Goal: Task Accomplishment & Management: Use online tool/utility

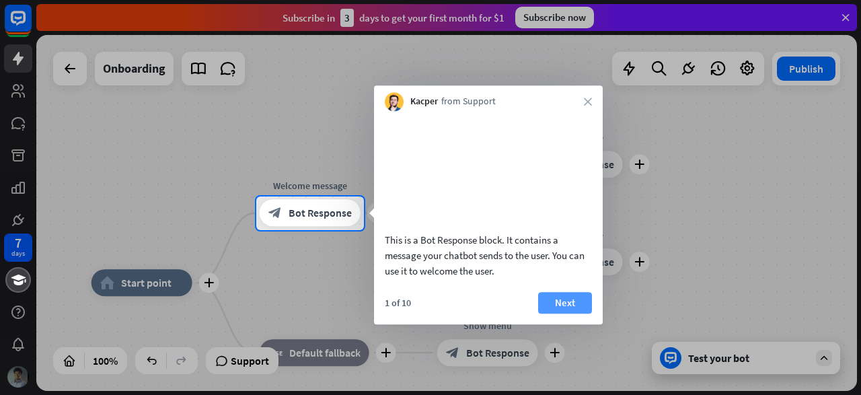
click at [579, 314] on button "Next" at bounding box center [565, 303] width 54 height 22
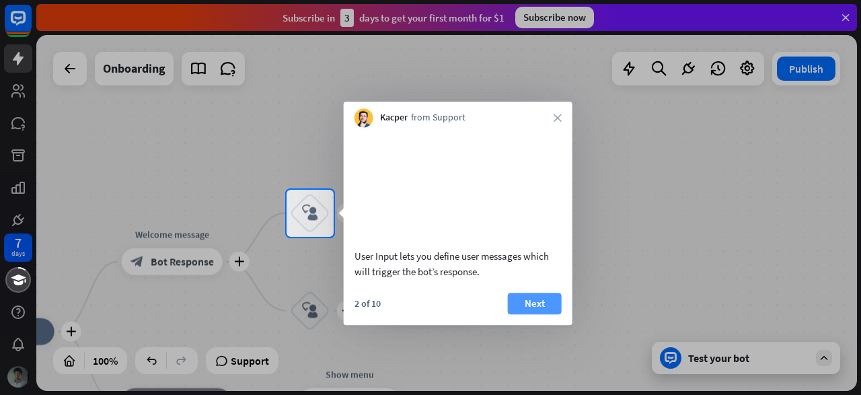
click at [537, 305] on button "Next" at bounding box center [535, 304] width 54 height 22
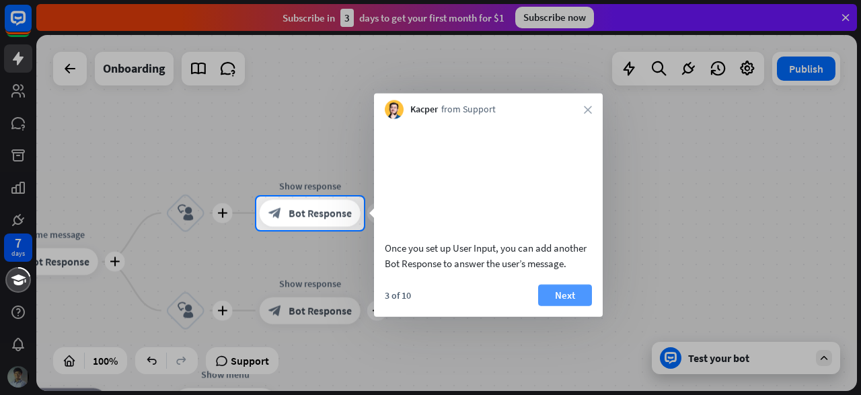
click at [565, 305] on button "Next" at bounding box center [565, 295] width 54 height 22
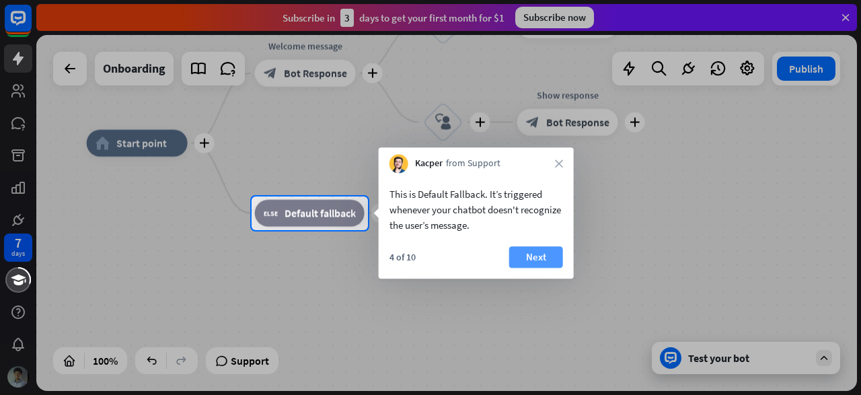
click at [550, 252] on button "Next" at bounding box center [536, 257] width 54 height 22
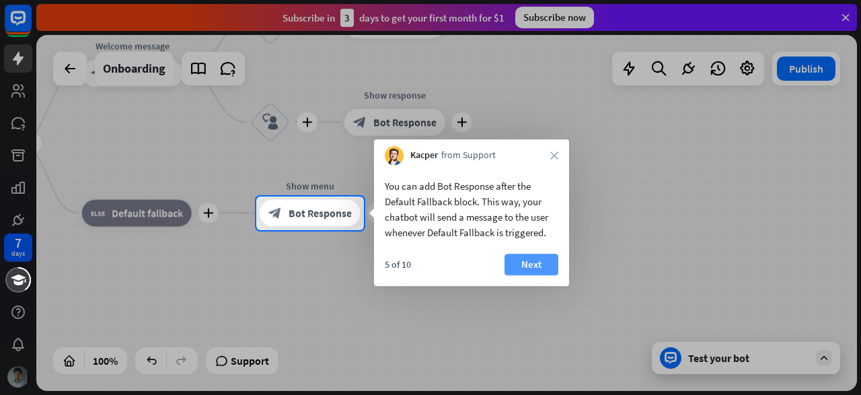
click at [558, 267] on div "5 of 10 Next" at bounding box center [471, 270] width 195 height 32
click at [547, 266] on button "Next" at bounding box center [532, 265] width 54 height 22
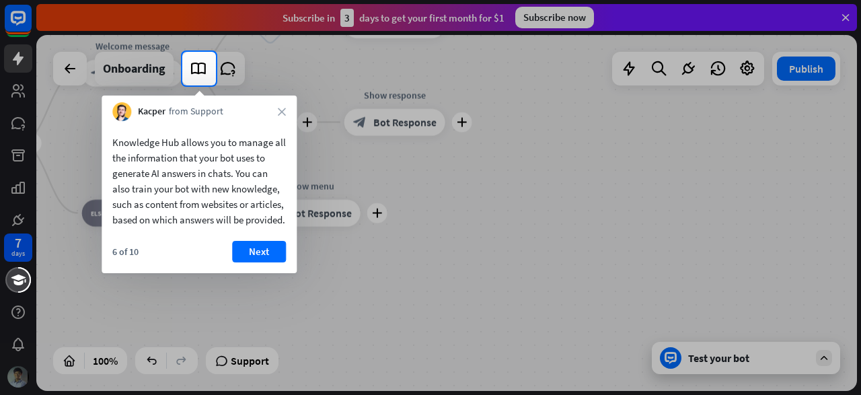
click at [287, 268] on div "6 of 10 Next" at bounding box center [199, 257] width 195 height 32
click at [269, 262] on button "Next" at bounding box center [259, 252] width 54 height 22
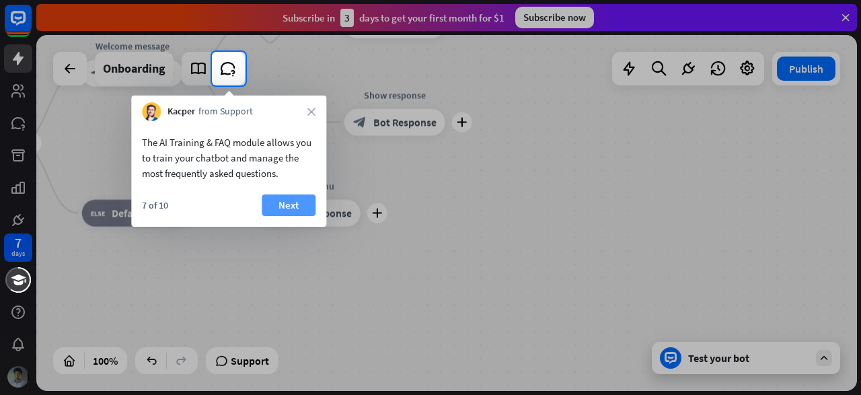
click at [286, 211] on button "Next" at bounding box center [289, 205] width 54 height 22
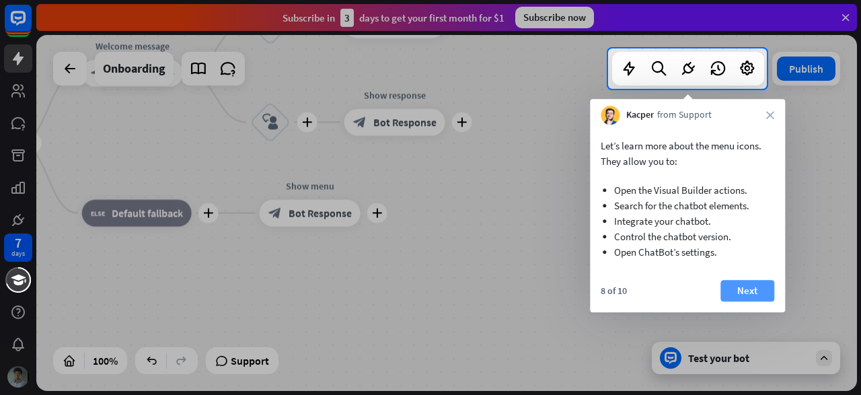
click at [729, 295] on button "Next" at bounding box center [748, 291] width 54 height 22
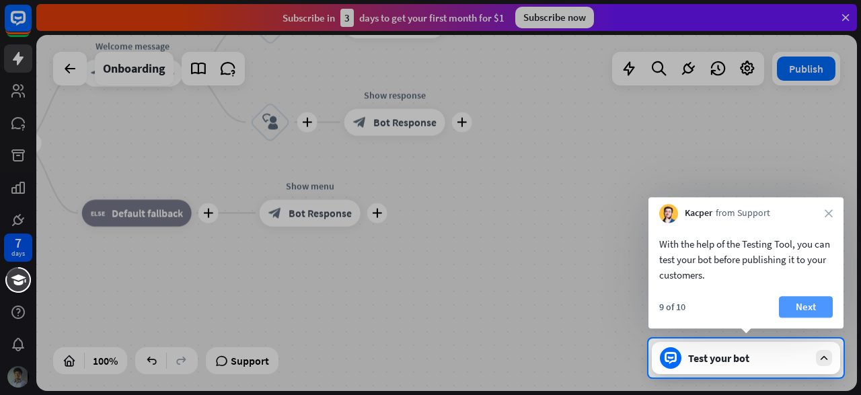
click at [793, 307] on button "Next" at bounding box center [806, 307] width 54 height 22
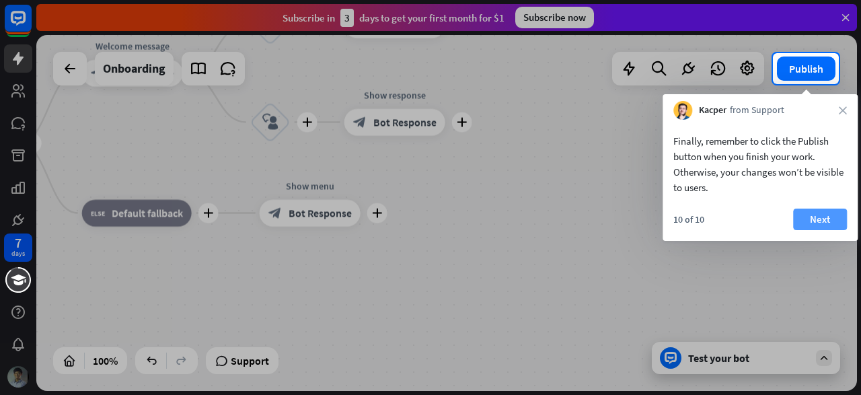
click at [811, 223] on button "Next" at bounding box center [820, 220] width 54 height 22
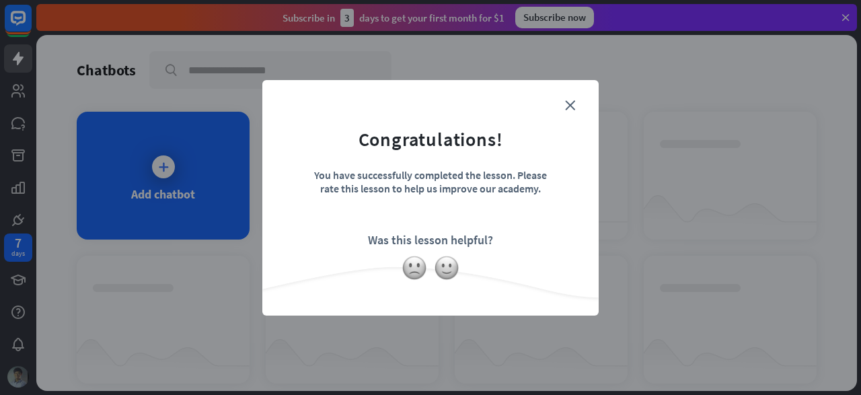
click at [575, 105] on form "Congratulations! You have successfully completed the lesson. Please rate this l…" at bounding box center [430, 177] width 303 height 161
click at [567, 107] on icon "close" at bounding box center [570, 105] width 10 height 10
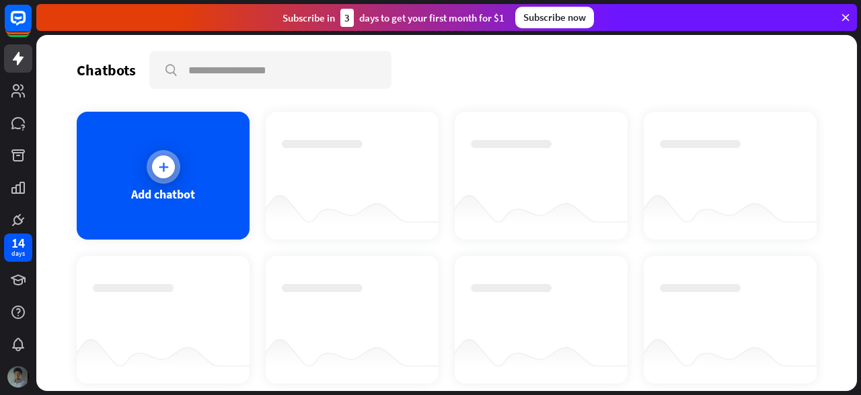
click at [184, 176] on div "Add chatbot" at bounding box center [163, 176] width 173 height 128
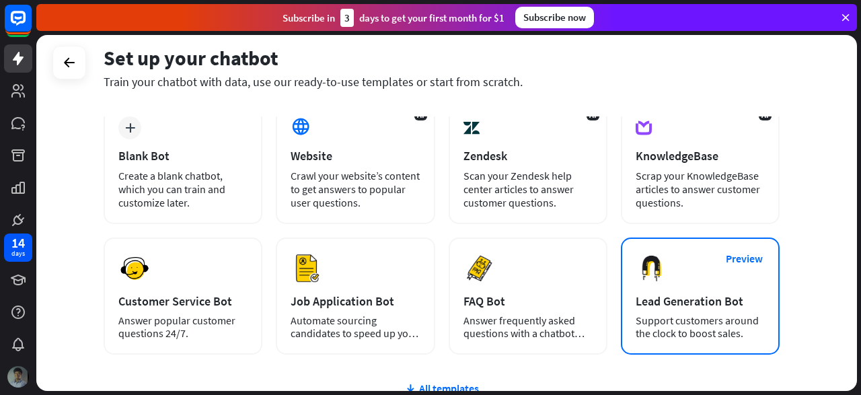
scroll to position [201, 0]
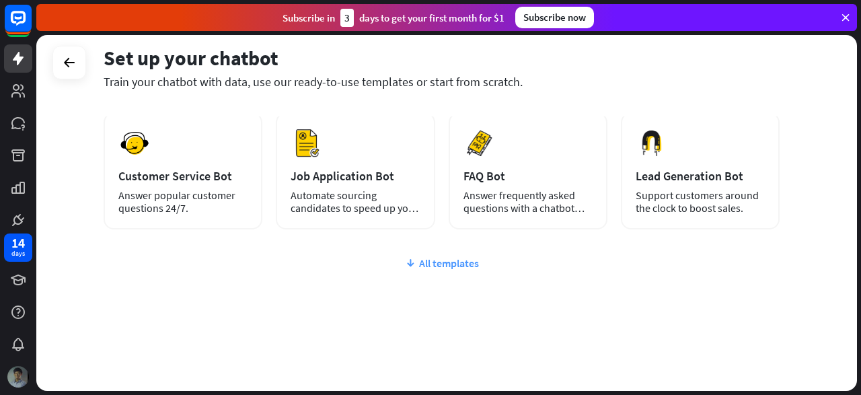
click at [434, 264] on div "All templates" at bounding box center [442, 262] width 676 height 13
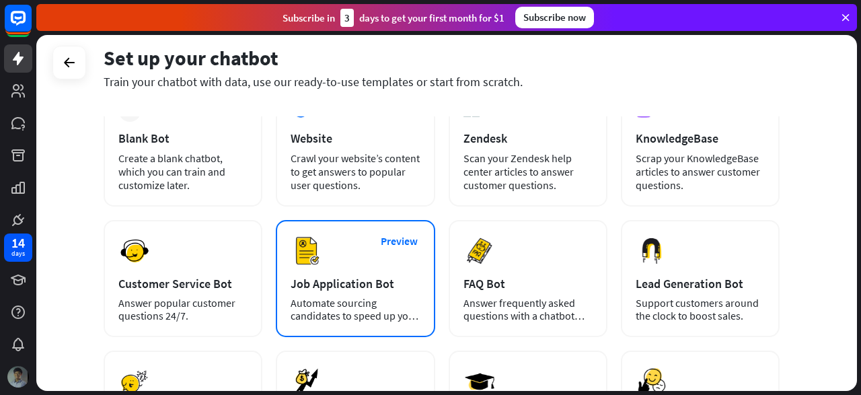
scroll to position [0, 0]
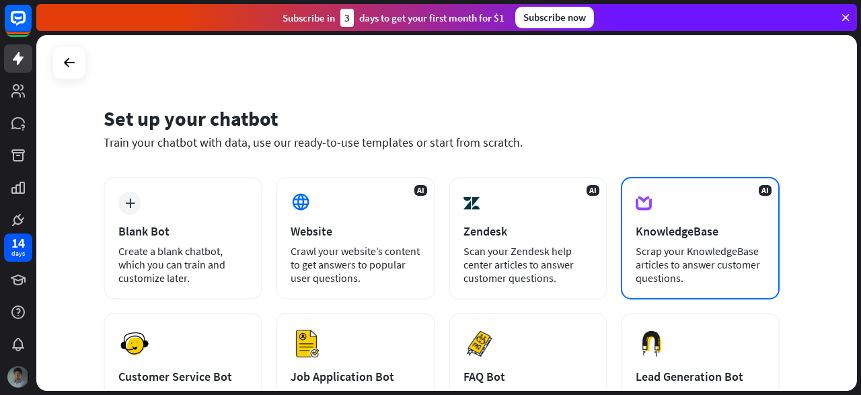
click at [713, 266] on div "Scrap your KnowledgeBase articles to answer customer questions." at bounding box center [700, 264] width 129 height 40
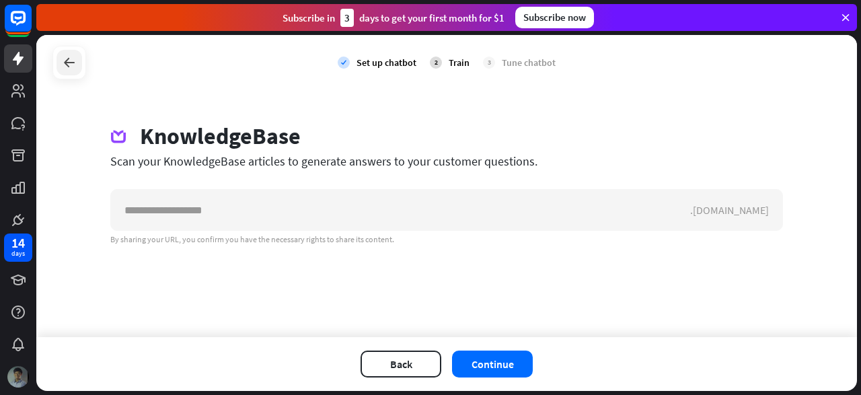
click at [73, 60] on icon at bounding box center [69, 63] width 16 height 16
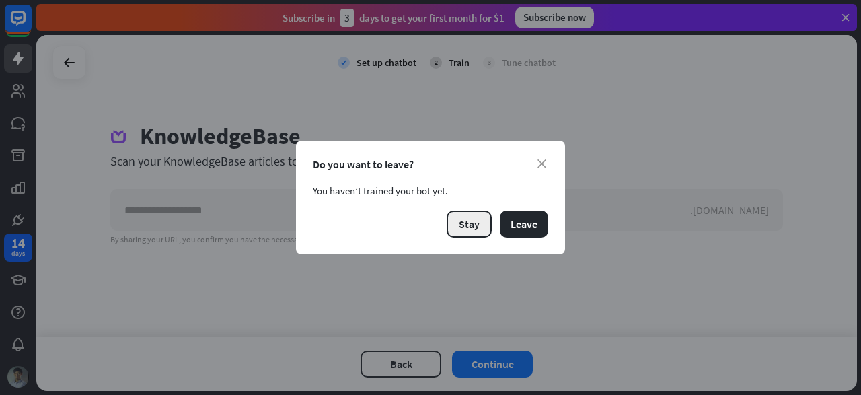
click at [468, 228] on button "Stay" at bounding box center [469, 224] width 45 height 27
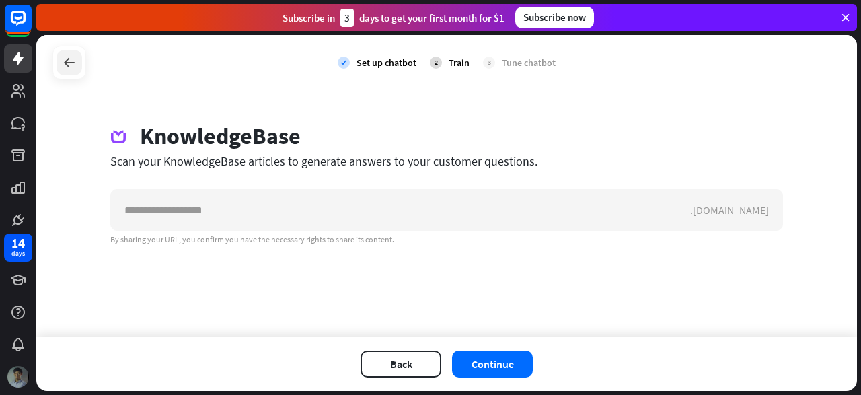
click at [57, 67] on div at bounding box center [70, 63] width 26 height 26
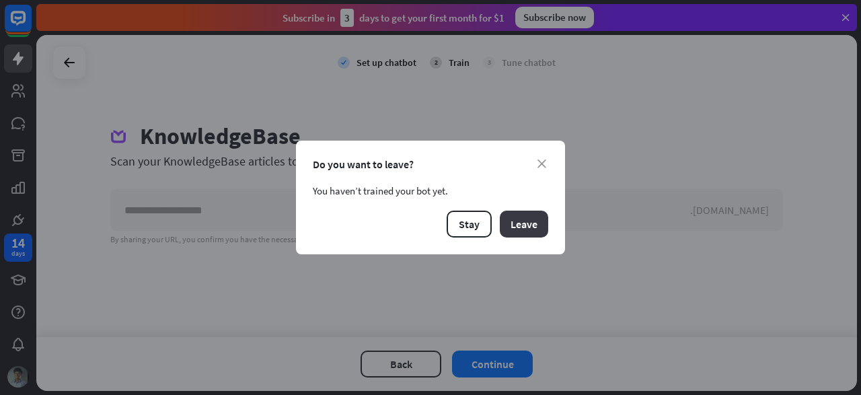
click at [511, 228] on button "Leave" at bounding box center [524, 224] width 48 height 27
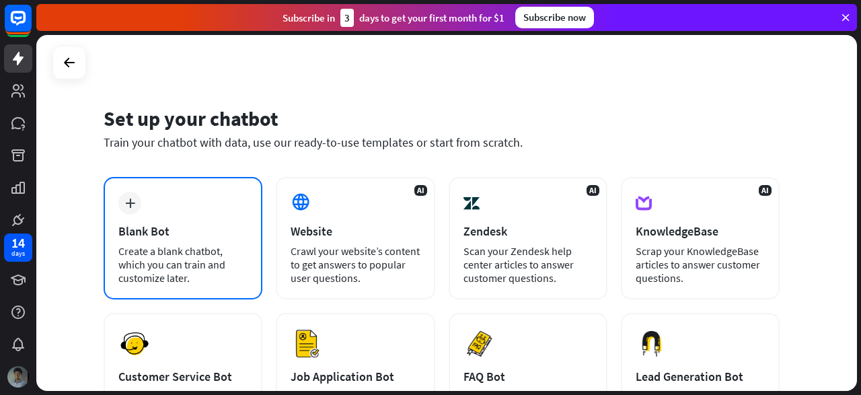
click at [176, 223] on div "plus Blank Bot Create a blank chatbot, which you can train and customize later." at bounding box center [183, 238] width 159 height 122
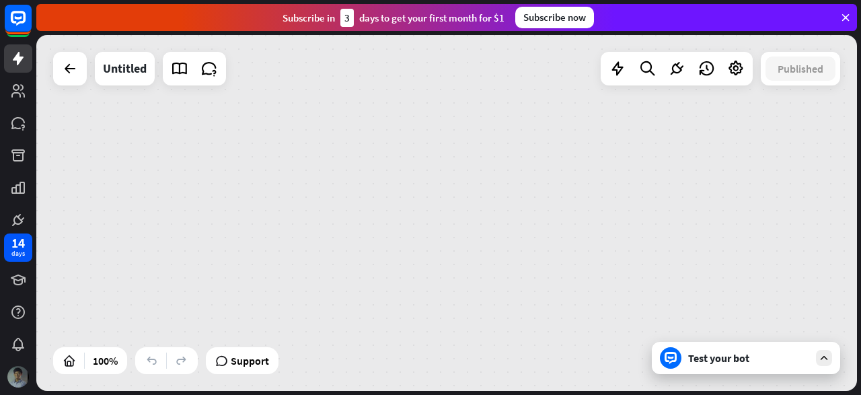
click at [844, 13] on icon at bounding box center [846, 17] width 12 height 12
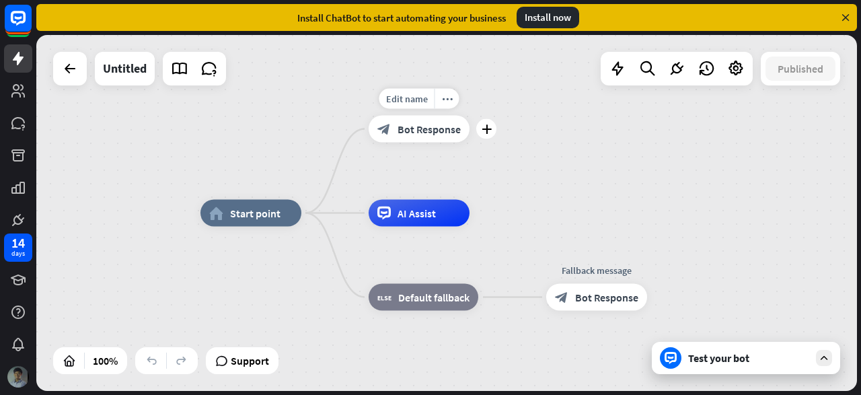
click at [438, 127] on span "Bot Response" at bounding box center [429, 128] width 63 height 13
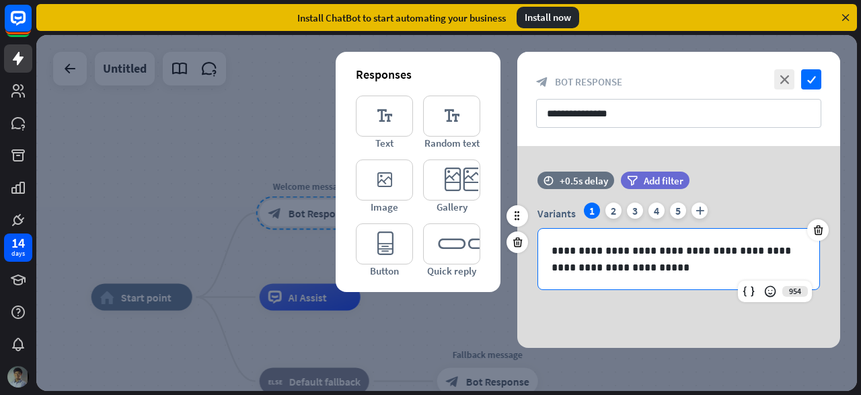
click at [639, 268] on p "**********" at bounding box center [679, 259] width 255 height 34
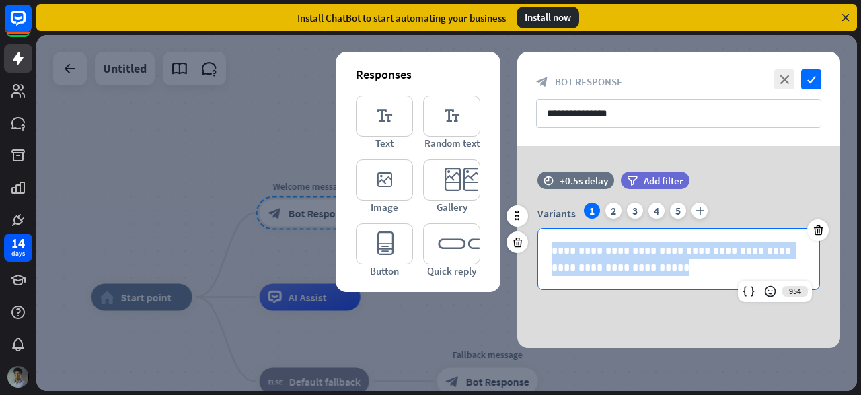
drag, startPoint x: 639, startPoint y: 271, endPoint x: 538, endPoint y: 247, distance: 103.1
click at [538, 247] on div "**********" at bounding box center [678, 259] width 281 height 61
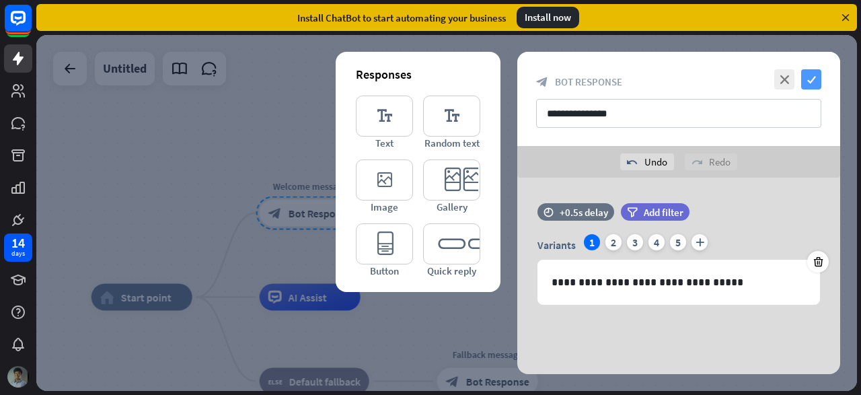
click at [813, 80] on icon "check" at bounding box center [811, 79] width 20 height 20
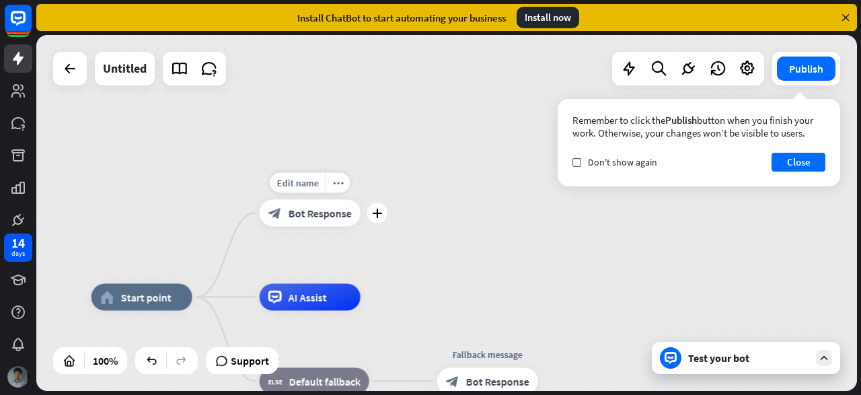
click at [335, 220] on div "block_bot_response Bot Response" at bounding box center [310, 213] width 101 height 27
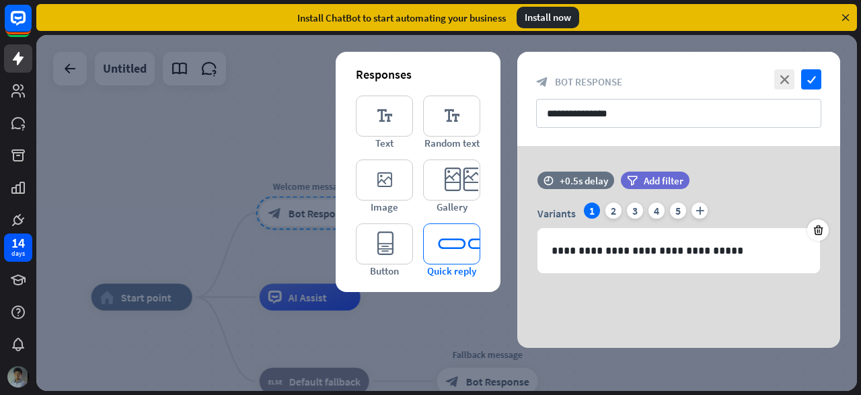
click at [462, 255] on icon "editor_quick_replies" at bounding box center [451, 243] width 57 height 41
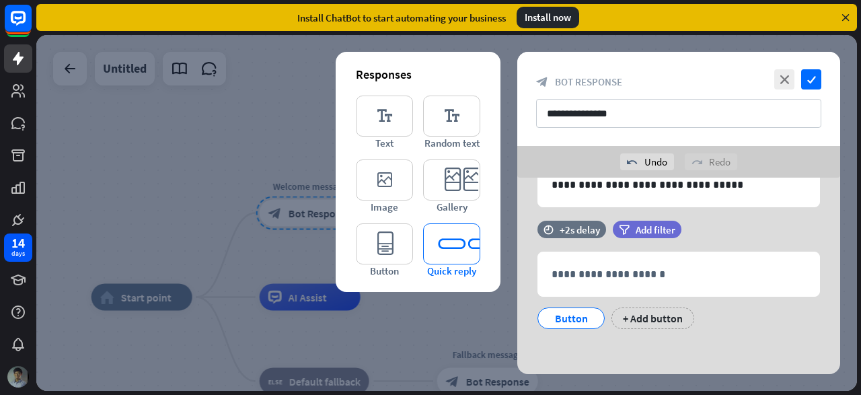
scroll to position [98, 0]
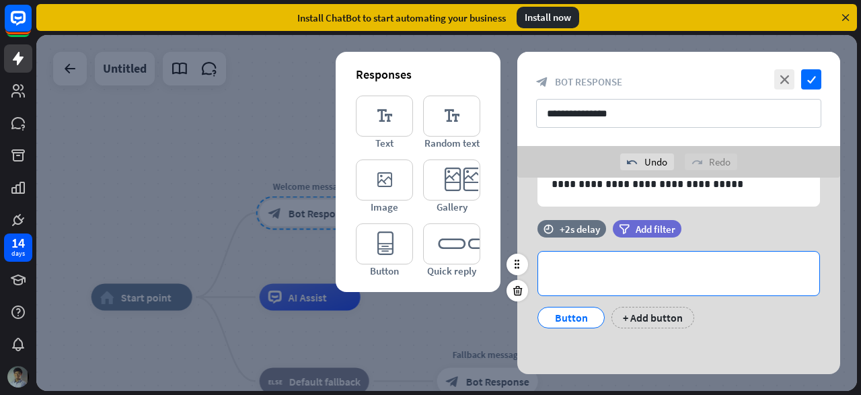
click at [606, 272] on p "**********" at bounding box center [679, 273] width 254 height 17
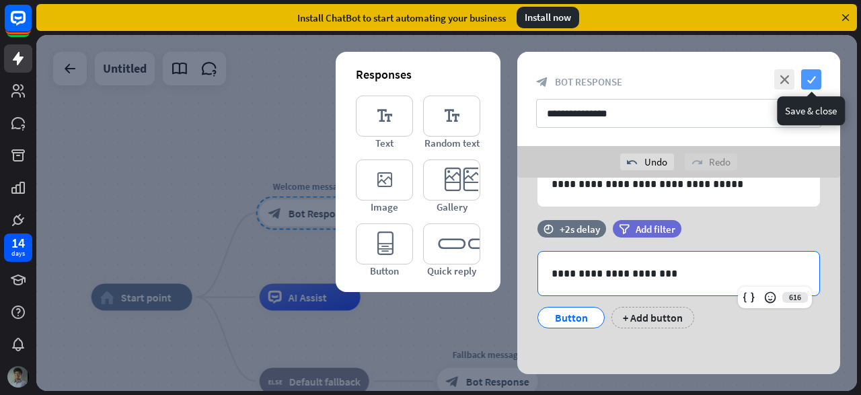
click at [811, 83] on icon "check" at bounding box center [811, 79] width 20 height 20
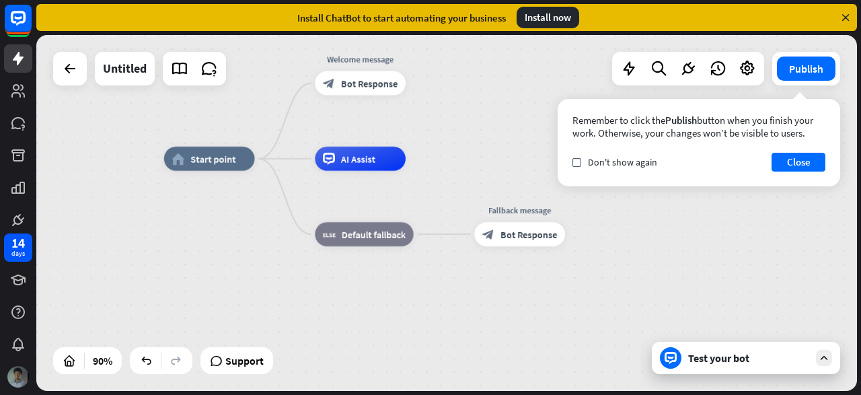
drag, startPoint x: 437, startPoint y: 217, endPoint x: 470, endPoint y: 153, distance: 72.8
click at [461, 148] on div "home_2 Start point Welcome message block_bot_response Bot Response AI Assist bl…" at bounding box center [446, 213] width 821 height 356
click at [377, 246] on div "block_fallback Default fallback" at bounding box center [365, 233] width 98 height 24
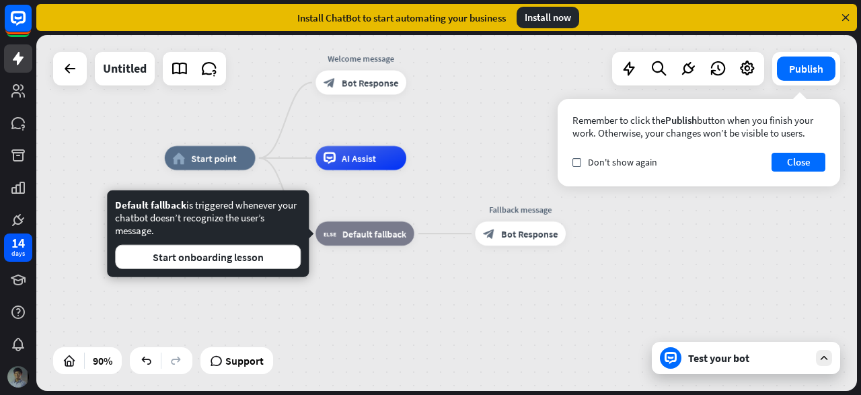
click at [458, 287] on div "home_2 Start point Welcome message block_bot_response Bot Response AI Assist bl…" at bounding box center [533, 318] width 737 height 320
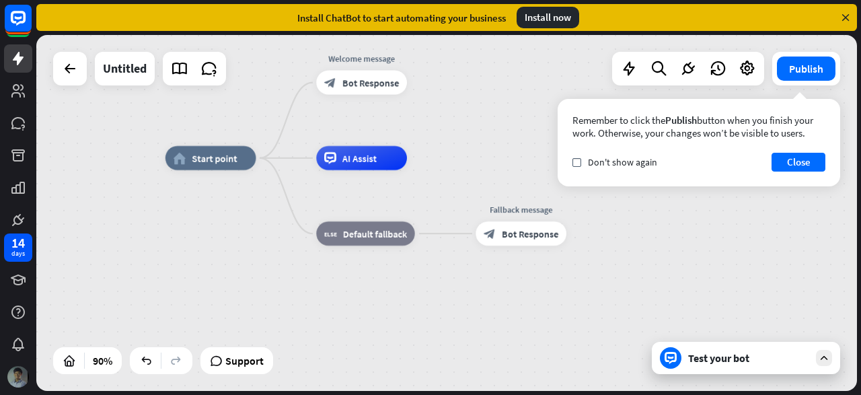
click at [738, 360] on div "Test your bot" at bounding box center [748, 357] width 121 height 13
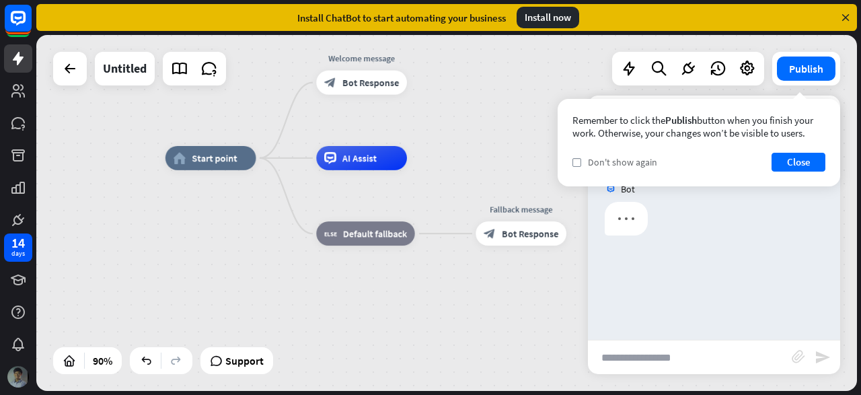
drag, startPoint x: 577, startPoint y: 168, endPoint x: 614, endPoint y: 159, distance: 38.8
click at [577, 168] on div "check Don't show again Close" at bounding box center [699, 162] width 253 height 19
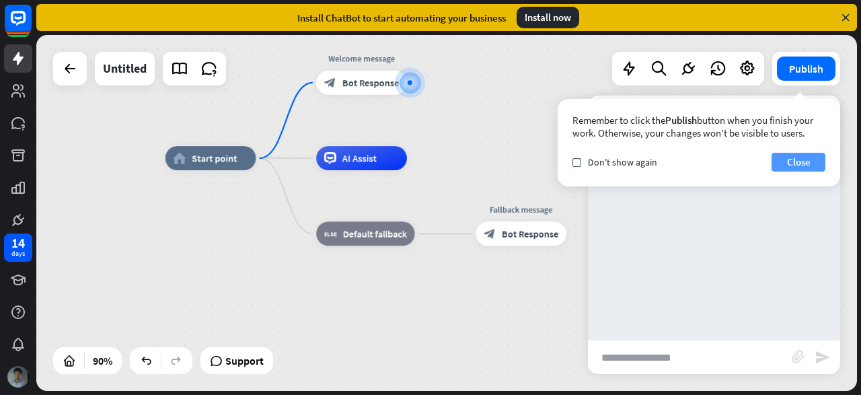
click at [811, 159] on button "Close" at bounding box center [799, 162] width 54 height 19
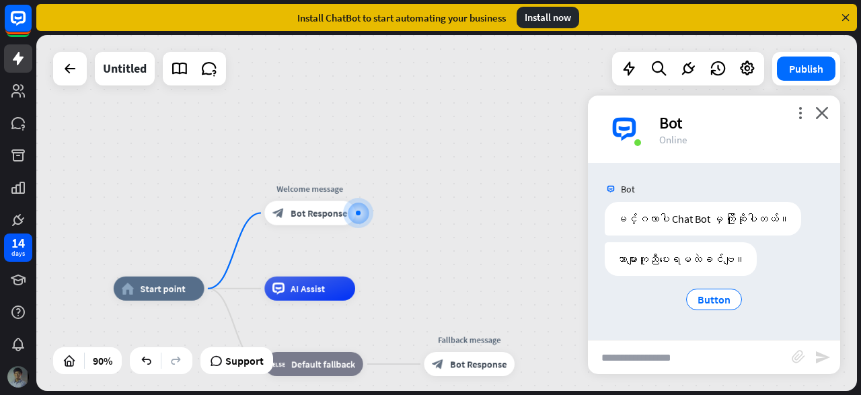
click at [703, 361] on input "text" at bounding box center [690, 357] width 204 height 34
type input "*"
type input "****"
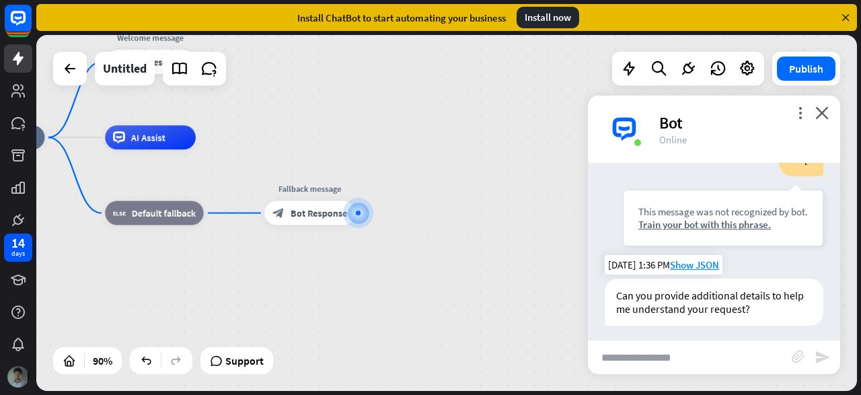
scroll to position [170, 0]
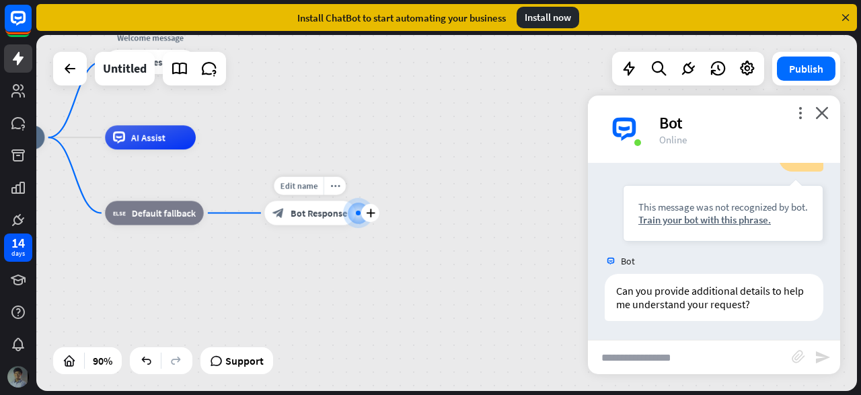
click at [340, 221] on div "block_bot_response Bot Response" at bounding box center [309, 213] width 91 height 24
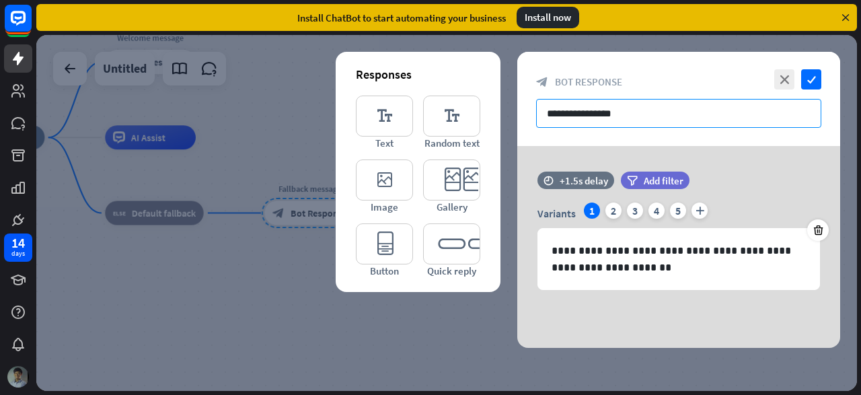
click at [632, 119] on input "**********" at bounding box center [678, 113] width 285 height 29
drag, startPoint x: 643, startPoint y: 112, endPoint x: 539, endPoint y: 112, distance: 103.6
click at [539, 112] on input "**********" at bounding box center [678, 113] width 285 height 29
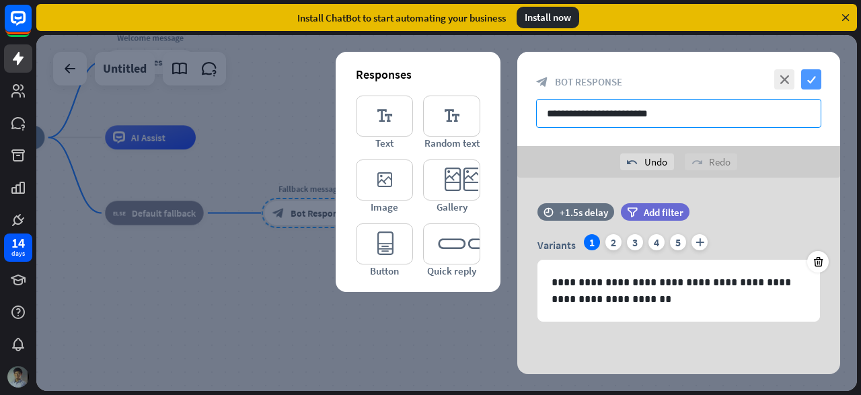
type input "**********"
click at [804, 81] on icon "check" at bounding box center [811, 79] width 20 height 20
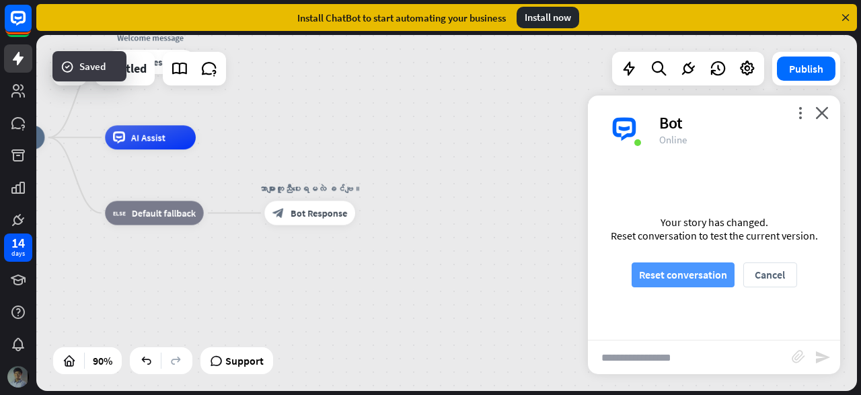
click at [691, 283] on button "Reset conversation" at bounding box center [683, 274] width 103 height 25
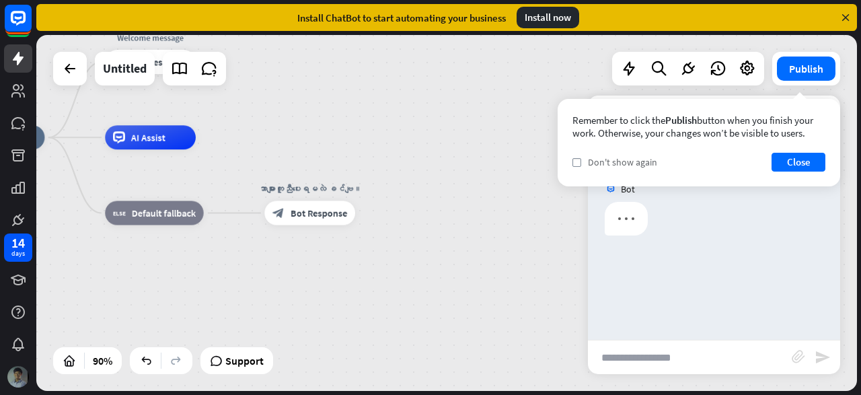
click at [594, 164] on span "Don't show again" at bounding box center [622, 162] width 69 height 12
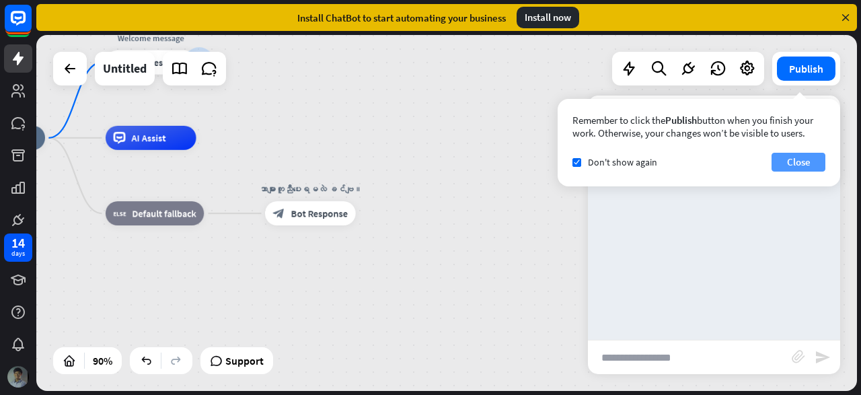
click at [791, 158] on button "Close" at bounding box center [799, 162] width 54 height 19
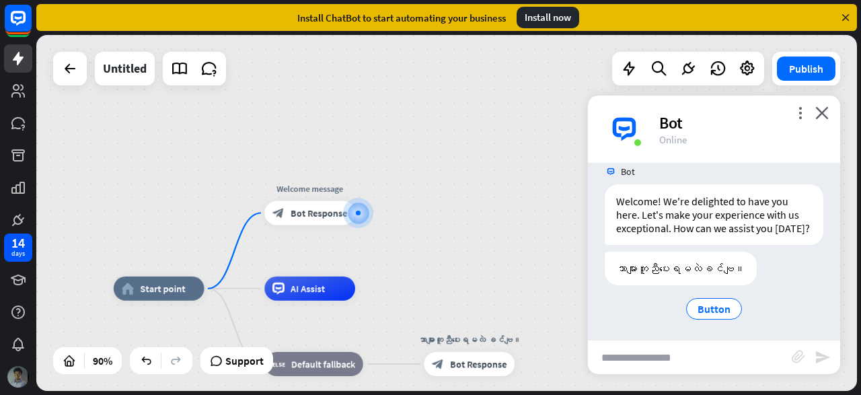
scroll to position [20, 0]
click at [723, 306] on span "Button" at bounding box center [714, 306] width 33 height 13
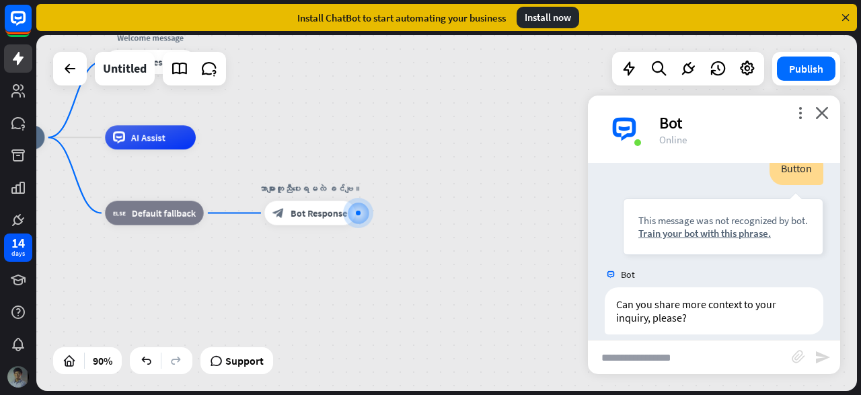
scroll to position [197, 0]
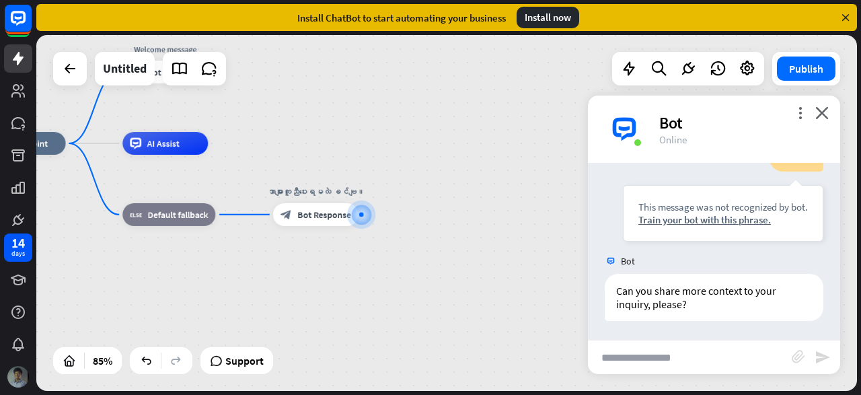
click at [813, 120] on div "Bot" at bounding box center [741, 122] width 165 height 21
click at [835, 116] on div "more_vert close Bot Online" at bounding box center [714, 129] width 252 height 67
click at [828, 116] on div "more_vert close Bot Online" at bounding box center [714, 129] width 252 height 67
click at [824, 114] on icon "close" at bounding box center [821, 112] width 13 height 13
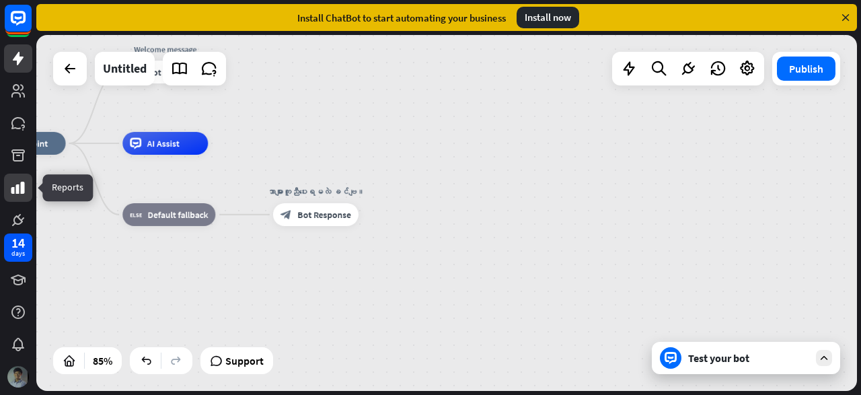
click at [21, 200] on link at bounding box center [18, 188] width 28 height 28
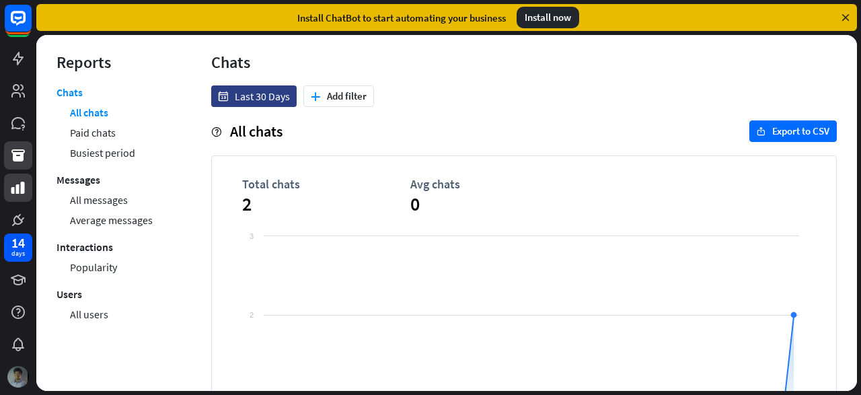
click at [18, 162] on icon at bounding box center [18, 155] width 16 height 16
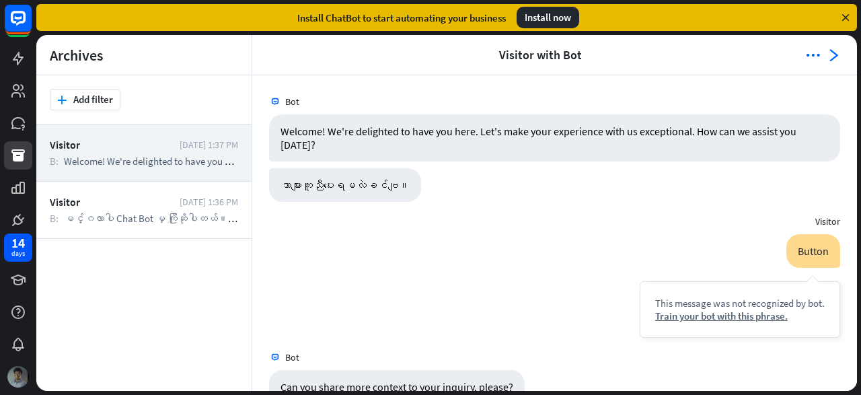
scroll to position [19, 0]
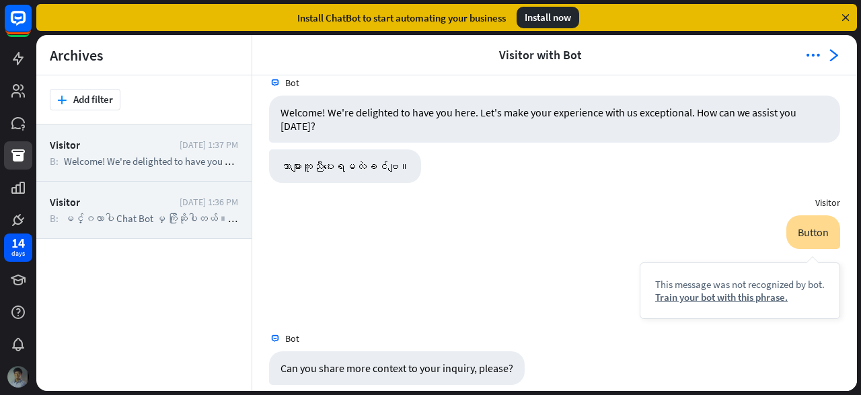
click at [168, 203] on div "Visitor" at bounding box center [111, 201] width 123 height 13
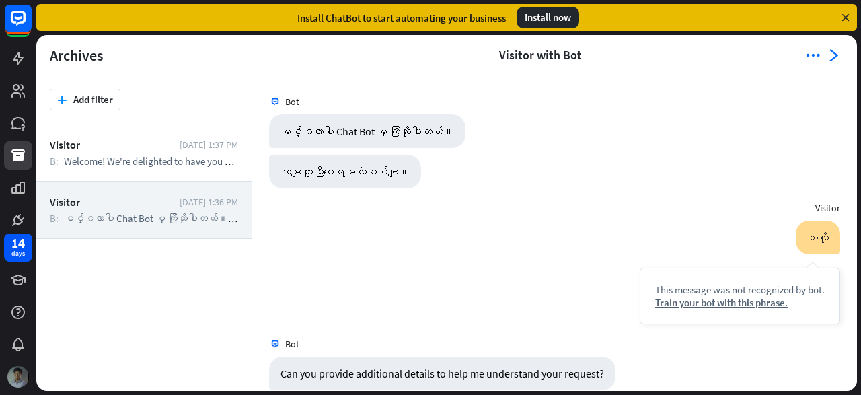
scroll to position [19, 0]
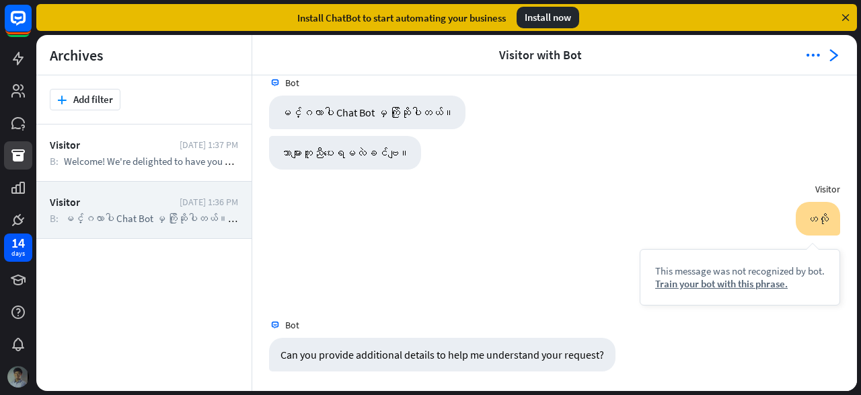
click at [846, 21] on icon at bounding box center [846, 17] width 12 height 12
